Goal: Transaction & Acquisition: Book appointment/travel/reservation

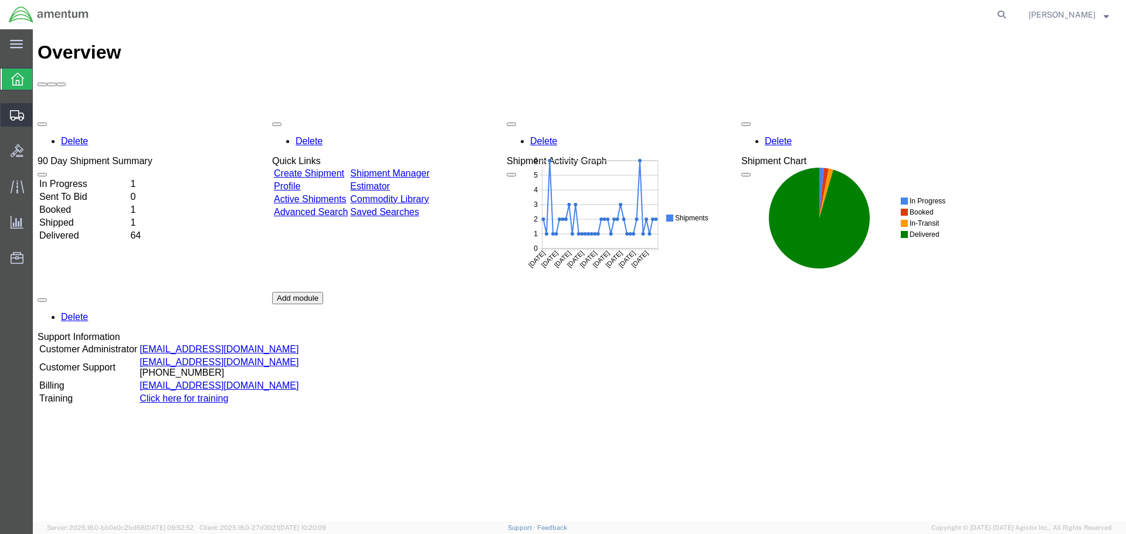
click at [0, 0] on span "Shipment Manager" at bounding box center [0, 0] width 0 height 0
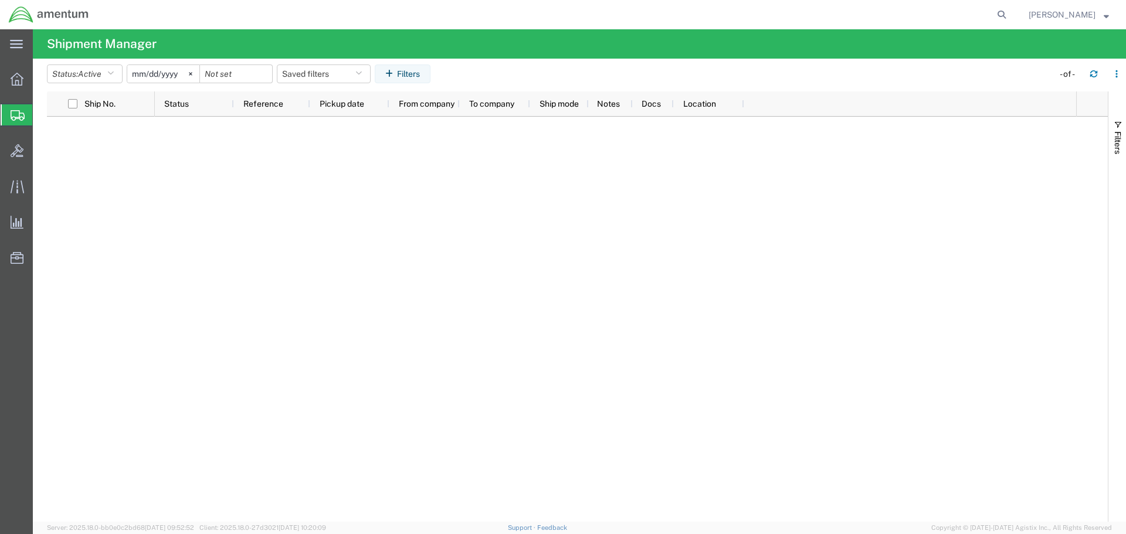
click at [0, 0] on span "Shipment Manager" at bounding box center [0, 0] width 0 height 0
click at [0, 0] on span "Create Shipment" at bounding box center [0, 0] width 0 height 0
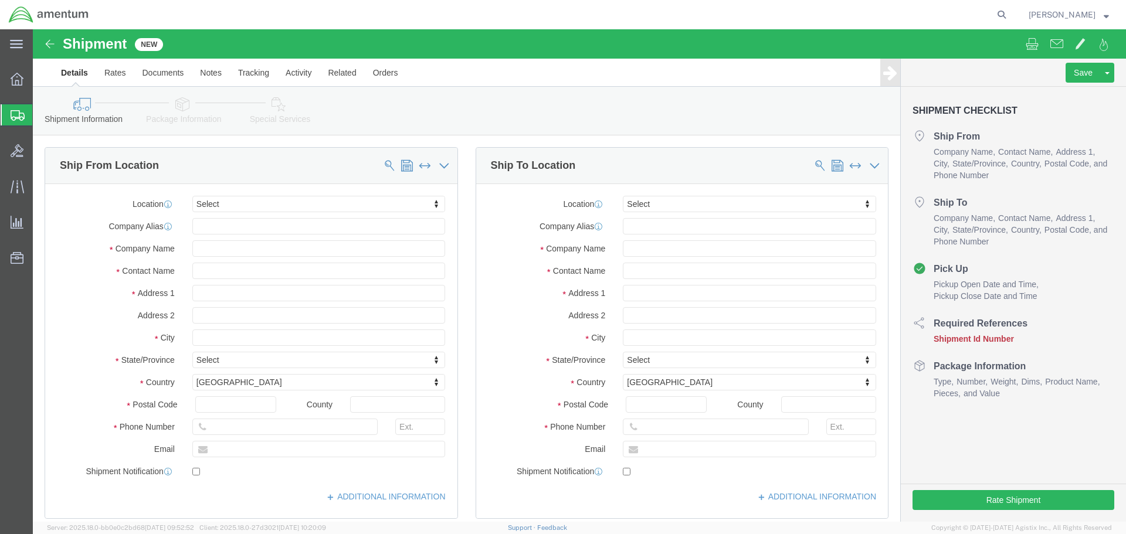
select select
click at [0, 0] on span "Shipment Manager" at bounding box center [0, 0] width 0 height 0
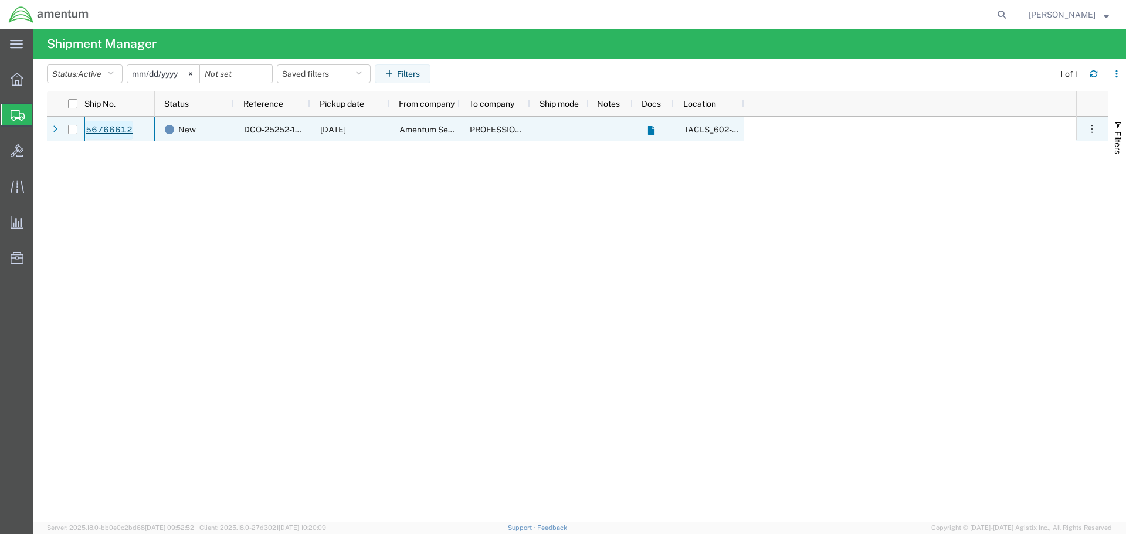
click at [113, 133] on link "56766612" at bounding box center [109, 130] width 48 height 19
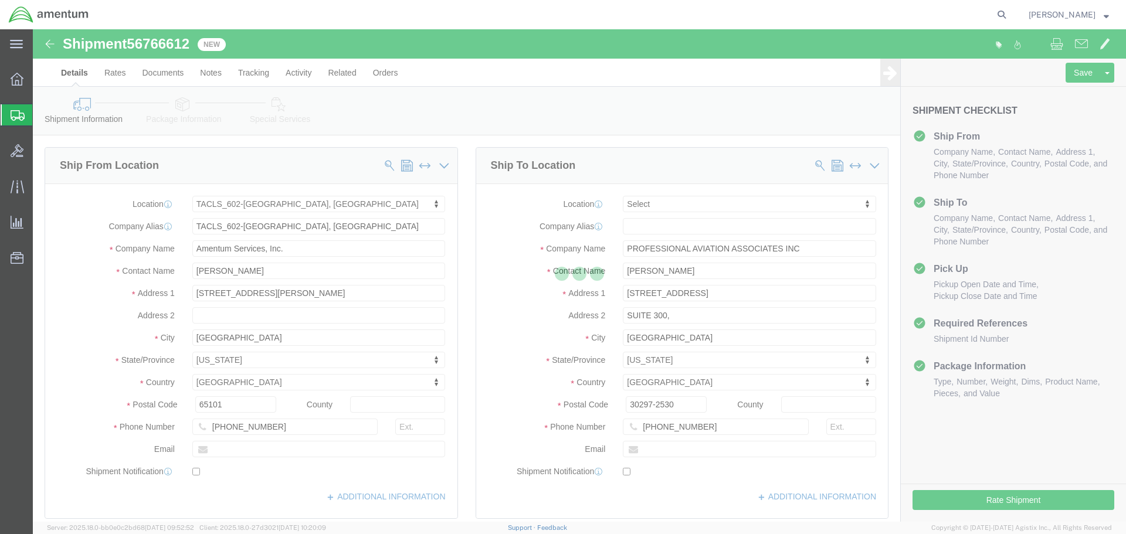
select select "42707"
select select
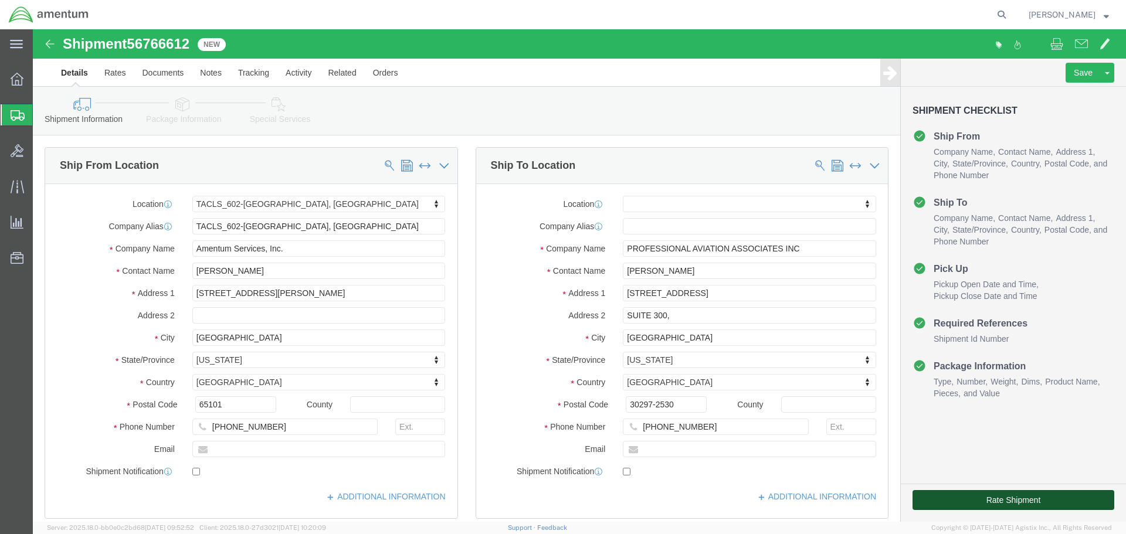
drag, startPoint x: 995, startPoint y: 474, endPoint x: 978, endPoint y: 474, distance: 17.6
click button "Rate Shipment"
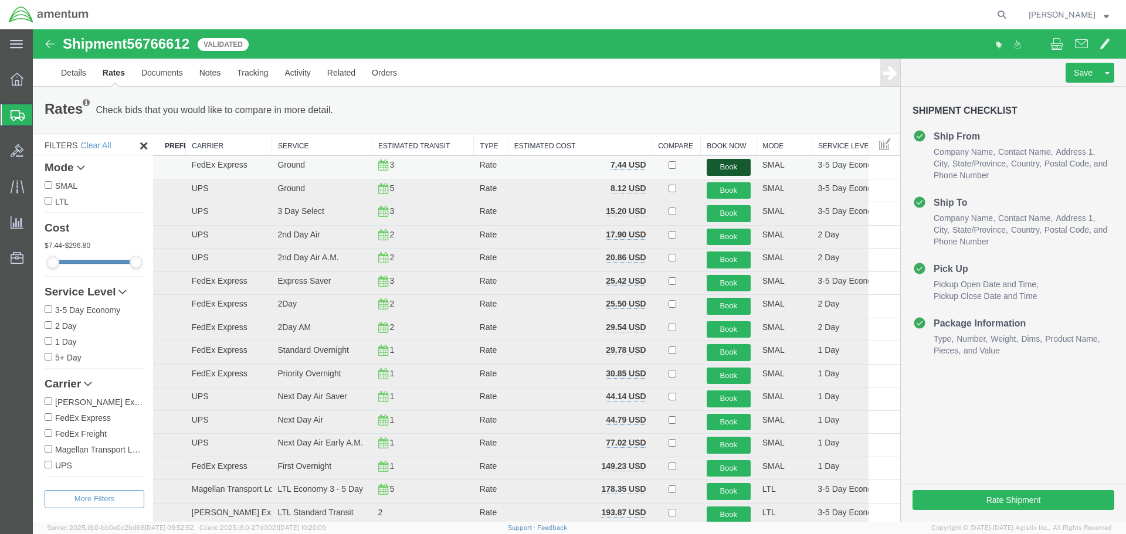
click at [721, 170] on button "Book" at bounding box center [729, 167] width 44 height 17
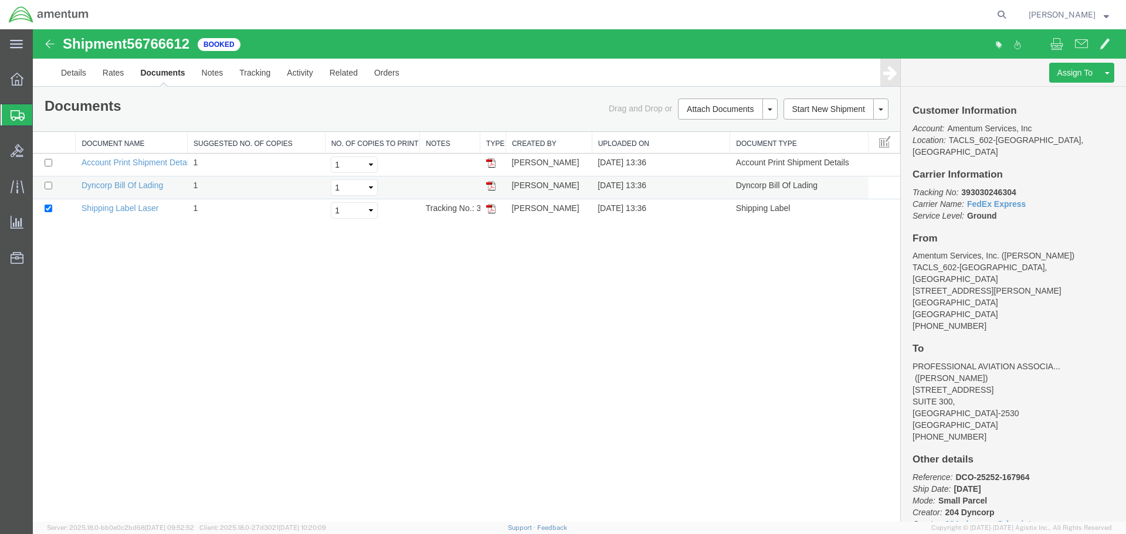
click at [487, 209] on img at bounding box center [490, 208] width 9 height 9
